Goal: Navigation & Orientation: Find specific page/section

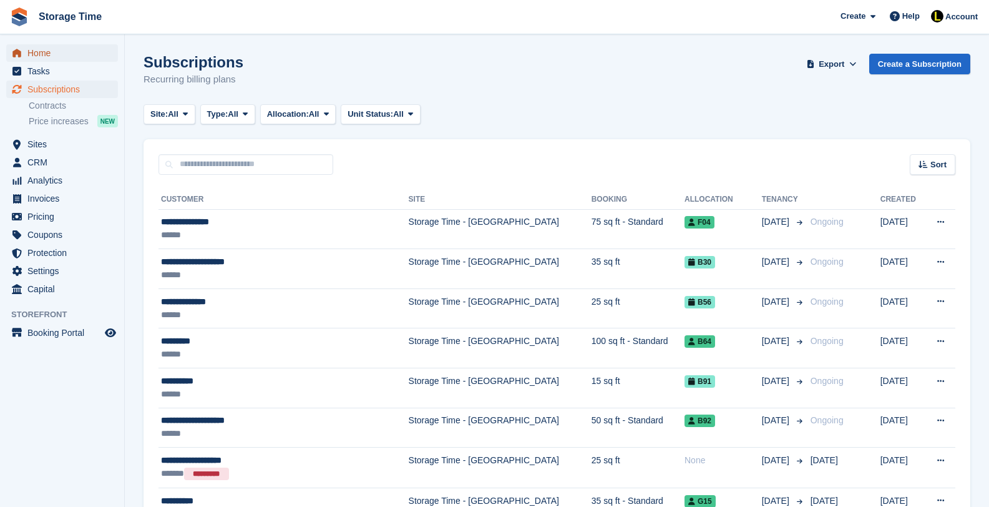
click at [51, 54] on span "Home" at bounding box center [64, 52] width 75 height 17
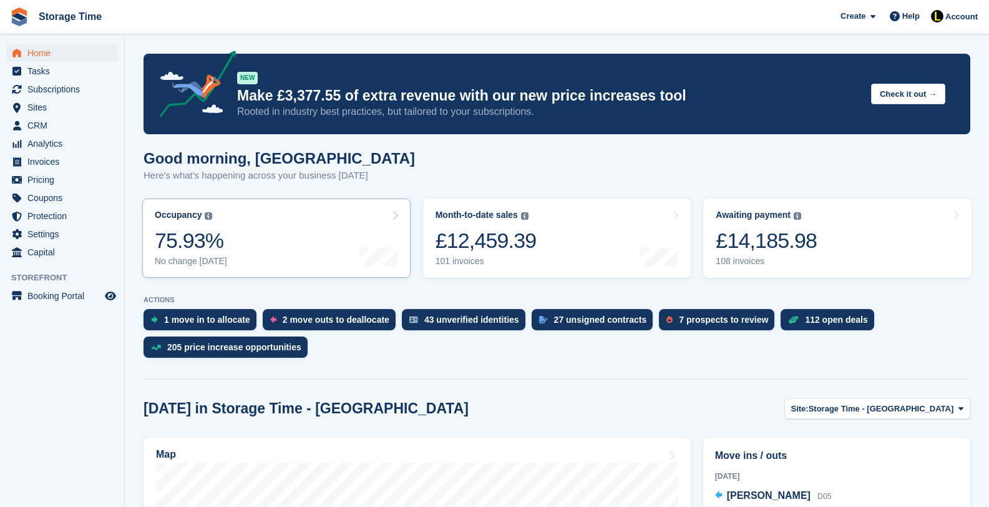
click at [240, 256] on link "Occupancy The percentage of all currently allocated units in terms of area. Inc…" at bounding box center [276, 237] width 268 height 79
